Goal: Task Accomplishment & Management: Manage account settings

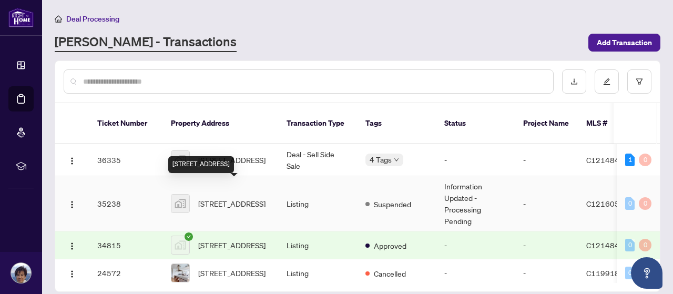
click at [241, 198] on span "[STREET_ADDRESS]" at bounding box center [231, 204] width 67 height 12
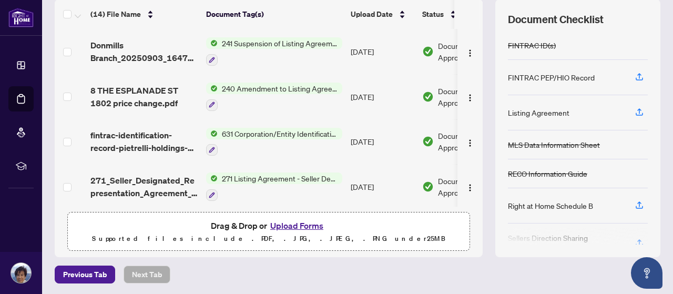
click at [627, 23] on div "Document Checklist" at bounding box center [578, 19] width 140 height 15
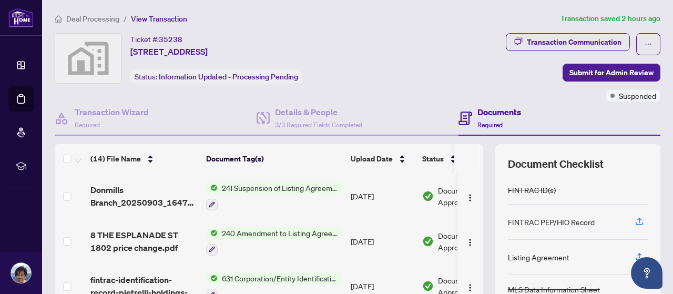
click at [485, 114] on h4 "Documents" at bounding box center [499, 112] width 44 height 13
click at [577, 40] on div "Transaction Communication" at bounding box center [574, 42] width 95 height 17
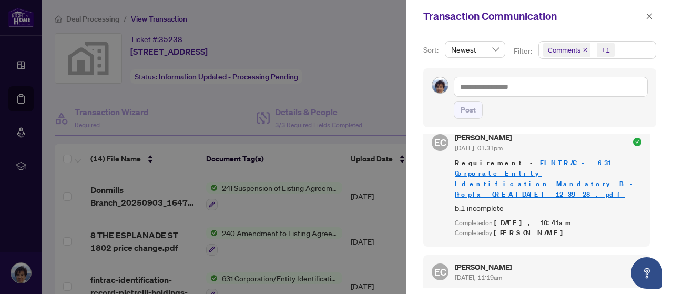
click at [649, 13] on icon "close" at bounding box center [648, 16] width 7 height 7
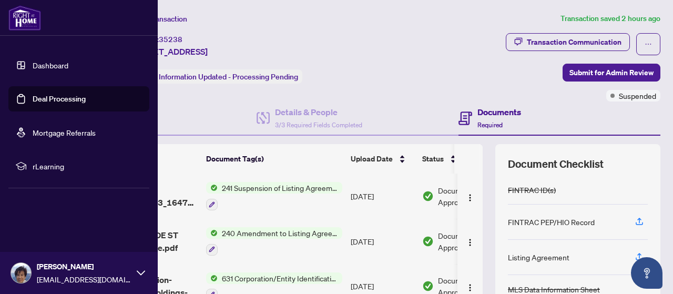
click at [44, 98] on link "Deal Processing" at bounding box center [59, 98] width 53 height 9
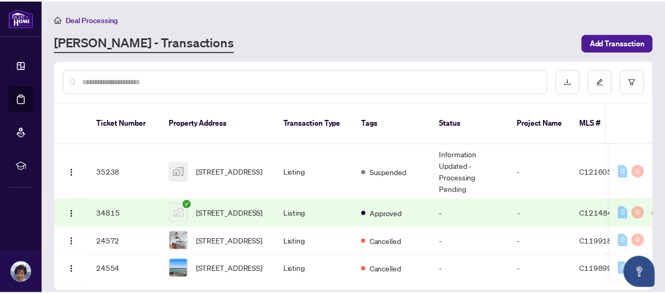
scroll to position [47, 0]
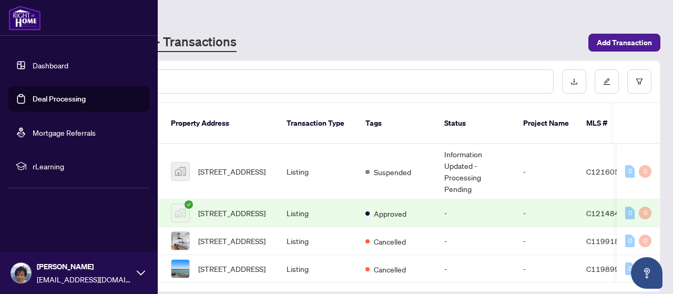
click at [63, 65] on link "Dashboard" at bounding box center [51, 64] width 36 height 9
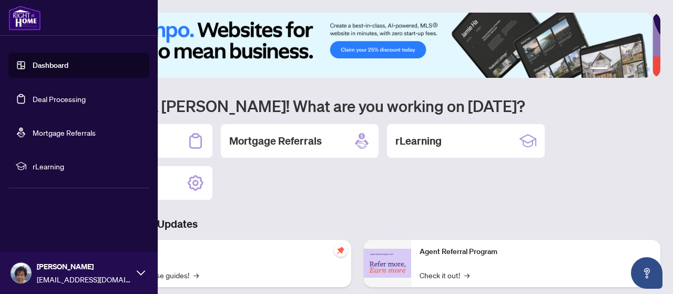
click at [20, 275] on img at bounding box center [21, 273] width 20 height 20
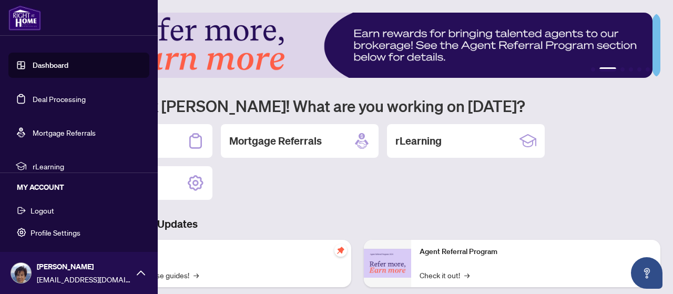
click at [43, 211] on span "Logout" at bounding box center [42, 210] width 24 height 17
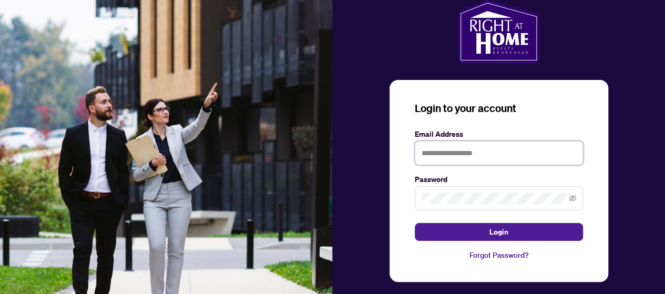
click at [530, 151] on input "text" at bounding box center [499, 153] width 168 height 24
type input "**********"
click at [570, 196] on icon "eye-invisible" at bounding box center [572, 197] width 7 height 7
click at [494, 228] on span "Login" at bounding box center [498, 231] width 19 height 17
click at [384, 198] on div "**********" at bounding box center [499, 153] width 333 height 306
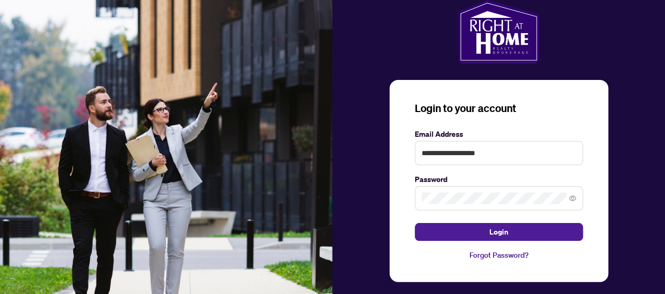
click at [494, 228] on span "Login" at bounding box center [498, 231] width 19 height 17
drag, startPoint x: 520, startPoint y: 153, endPoint x: 417, endPoint y: 152, distance: 102.5
click at [417, 152] on input "**********" at bounding box center [499, 153] width 168 height 24
click at [561, 154] on input "**********" at bounding box center [499, 153] width 168 height 24
click at [394, 190] on div "**********" at bounding box center [498, 181] width 219 height 202
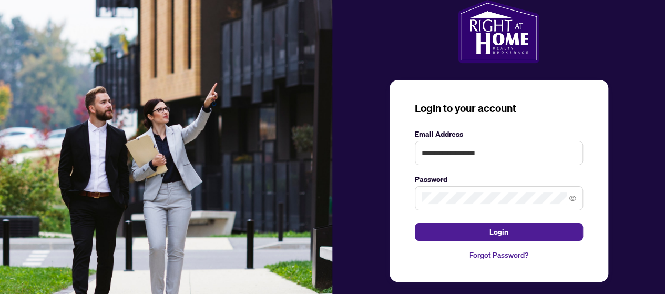
click at [502, 232] on span "Login" at bounding box center [498, 231] width 19 height 17
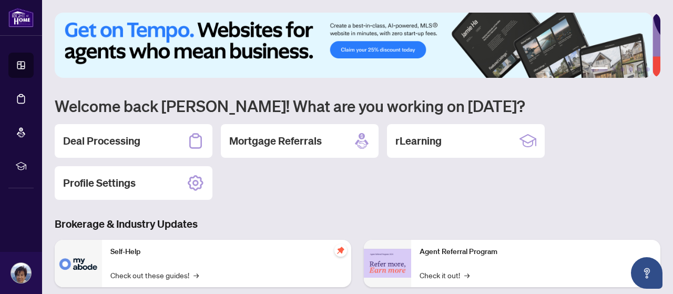
click at [112, 136] on h2 "Deal Processing" at bounding box center [101, 140] width 77 height 15
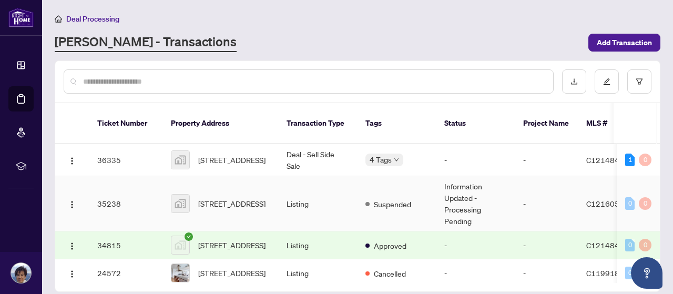
click at [457, 190] on td "Information Updated - Processing Pending" at bounding box center [475, 203] width 79 height 55
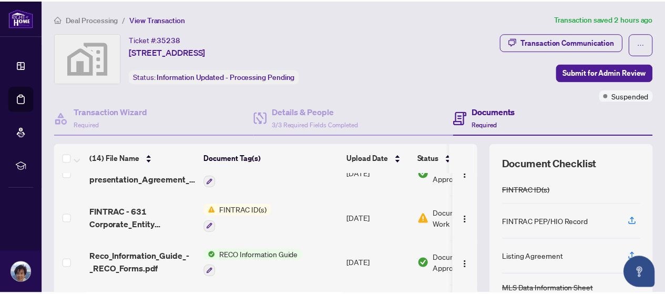
scroll to position [210, 0]
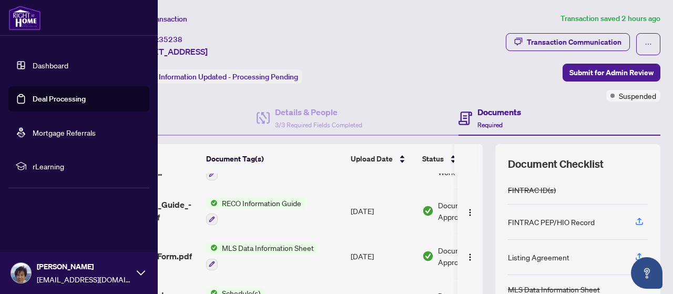
click at [142, 272] on icon at bounding box center [141, 273] width 8 height 8
click at [47, 211] on span "Logout" at bounding box center [42, 210] width 24 height 17
